Goal: Find contact information: Find contact information

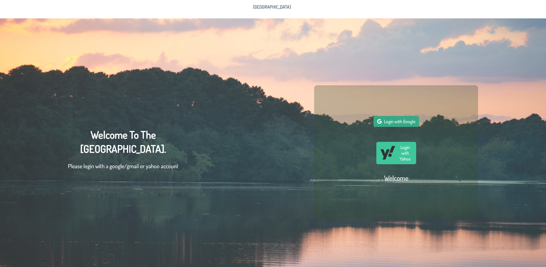
click at [396, 122] on span "Login with Google" at bounding box center [399, 121] width 31 height 6
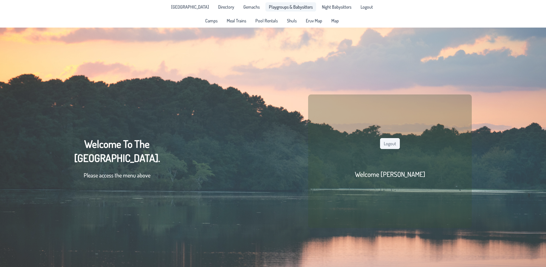
click at [282, 8] on span "Playgroups & Babysitters" at bounding box center [291, 7] width 44 height 5
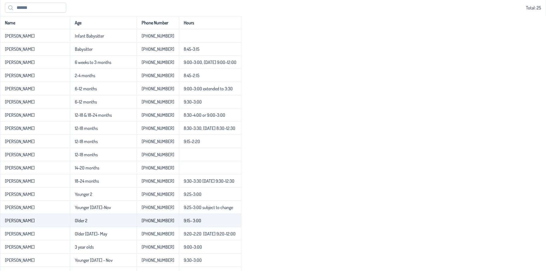
scroll to position [57, 0]
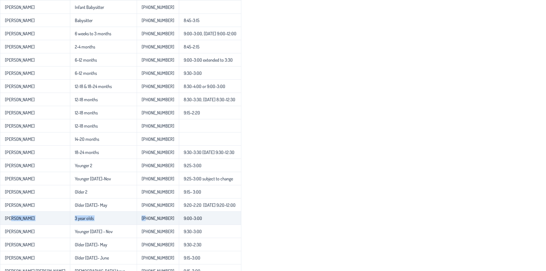
drag, startPoint x: 11, startPoint y: 219, endPoint x: 128, endPoint y: 220, distance: 117.6
click at [128, 220] on tr "[PERSON_NAME] 3 year olds [PHONE_NUMBER] 9:00-3:00" at bounding box center [120, 218] width 241 height 13
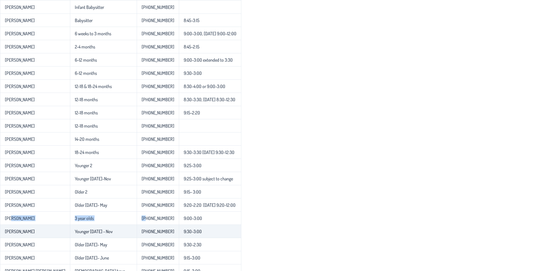
drag, startPoint x: 37, startPoint y: 235, endPoint x: 147, endPoint y: 232, distance: 109.6
click at [147, 232] on tr "[PERSON_NAME] Younger [DATE] - Nov 848-525-2075 9:30-3:00" at bounding box center [120, 231] width 241 height 13
click at [147, 232] on p-celleditor "[PHONE_NUMBER]" at bounding box center [158, 232] width 33 height 6
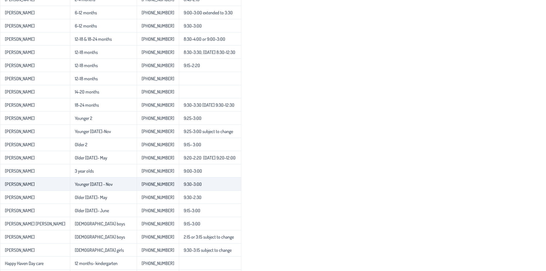
scroll to position [115, 0]
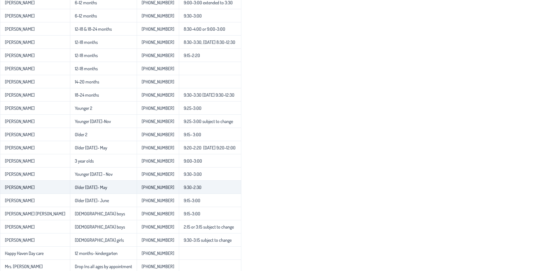
drag, startPoint x: 190, startPoint y: 188, endPoint x: 164, endPoint y: 188, distance: 25.8
click at [179, 188] on td "9:30-2:30" at bounding box center [210, 187] width 63 height 13
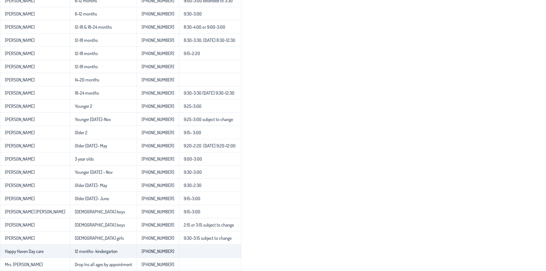
scroll to position [118, 0]
